Goal: Information Seeking & Learning: Learn about a topic

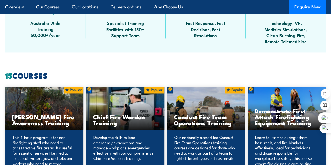
scroll to position [366, 0]
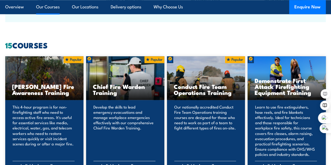
click at [120, 96] on h3 "Chief Fire Warden Training" at bounding box center [125, 89] width 65 height 12
click at [120, 93] on div "Chief Fire Warden Training" at bounding box center [125, 78] width 78 height 44
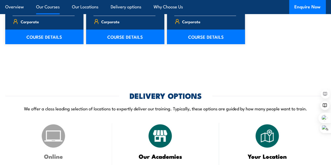
scroll to position [880, 0]
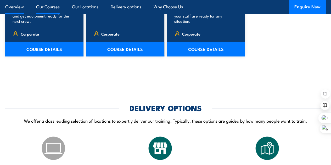
click at [18, 5] on link "Overview" at bounding box center [14, 7] width 19 height 14
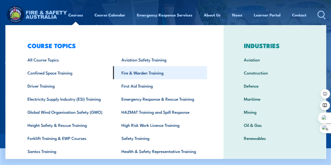
click at [153, 70] on link "Fire & Warden Training" at bounding box center [160, 72] width 94 height 13
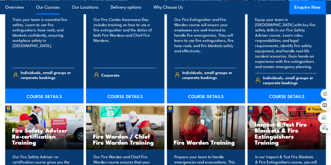
scroll to position [588, 0]
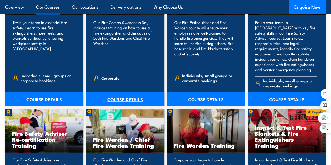
click at [126, 104] on link "COURSE DETAILS" at bounding box center [125, 99] width 78 height 15
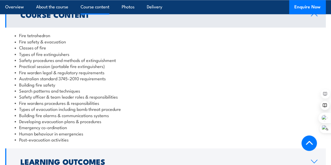
scroll to position [445, 0]
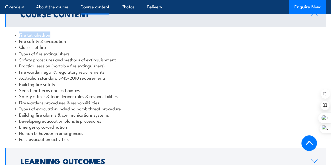
drag, startPoint x: 20, startPoint y: 35, endPoint x: 58, endPoint y: 35, distance: 38.2
click at [58, 35] on li "Fire tetrahedron" at bounding box center [166, 35] width 302 height 6
copy li "Fire tetrahedron"
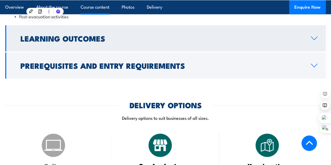
scroll to position [576, 0]
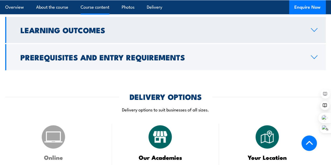
click at [108, 30] on h2 "Learning Outcomes" at bounding box center [161, 29] width 282 height 7
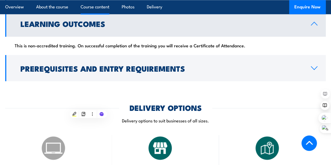
scroll to position [474, 0]
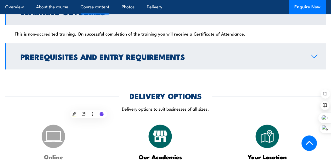
click at [89, 53] on h2 "Prerequisites and Entry Requirements" at bounding box center [161, 56] width 282 height 7
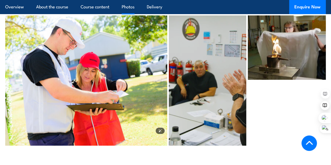
scroll to position [998, 0]
